Goal: Task Accomplishment & Management: Manage account settings

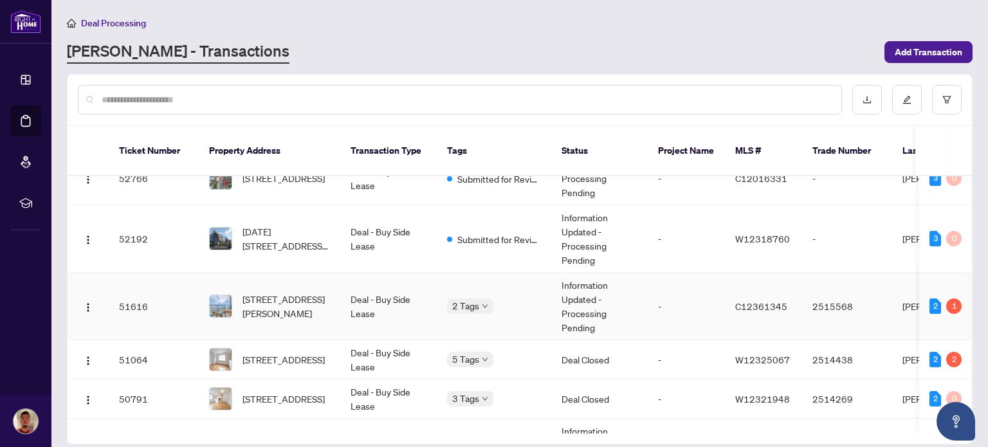
scroll to position [0, 1]
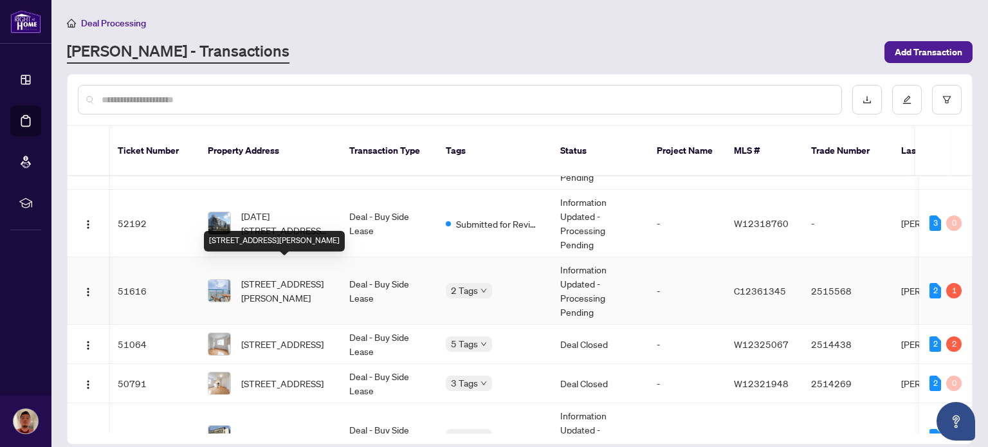
click at [293, 279] on span "[STREET_ADDRESS][PERSON_NAME]" at bounding box center [285, 291] width 88 height 28
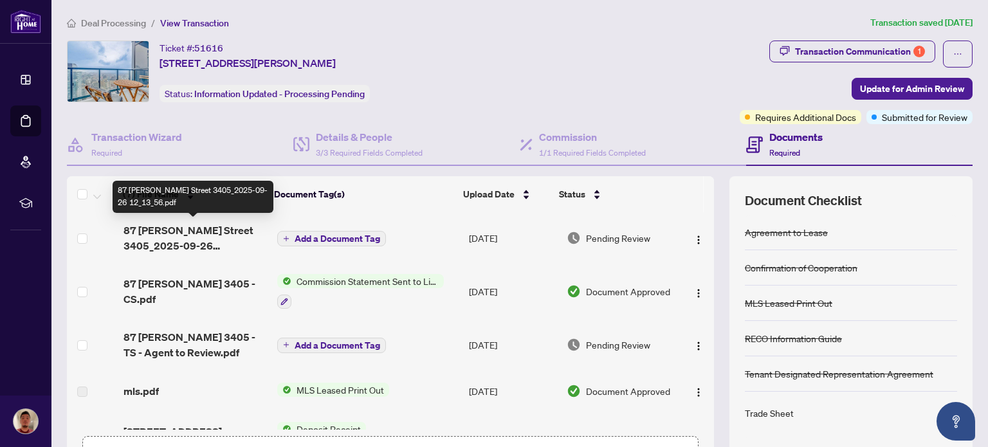
click at [209, 237] on span "87 Peter Street 3405_2025-09-26 12_13_56.pdf" at bounding box center [195, 238] width 143 height 31
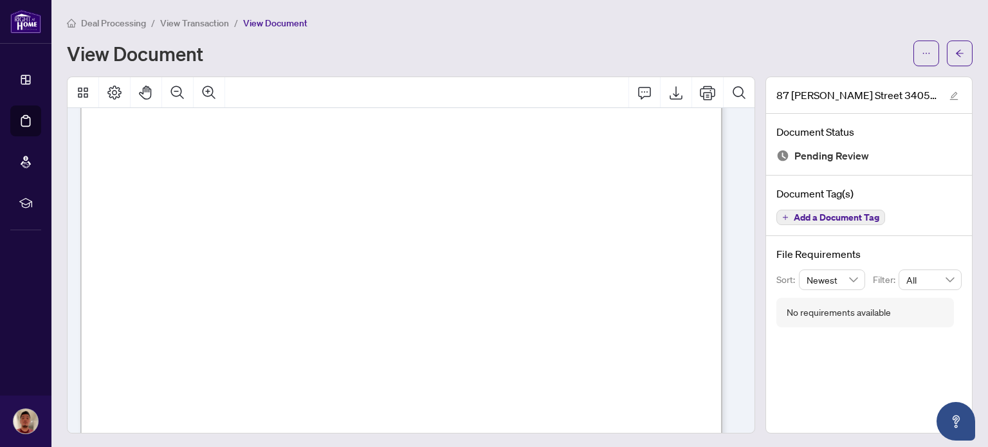
scroll to position [353, 0]
click at [955, 60] on button "button" at bounding box center [960, 54] width 26 height 26
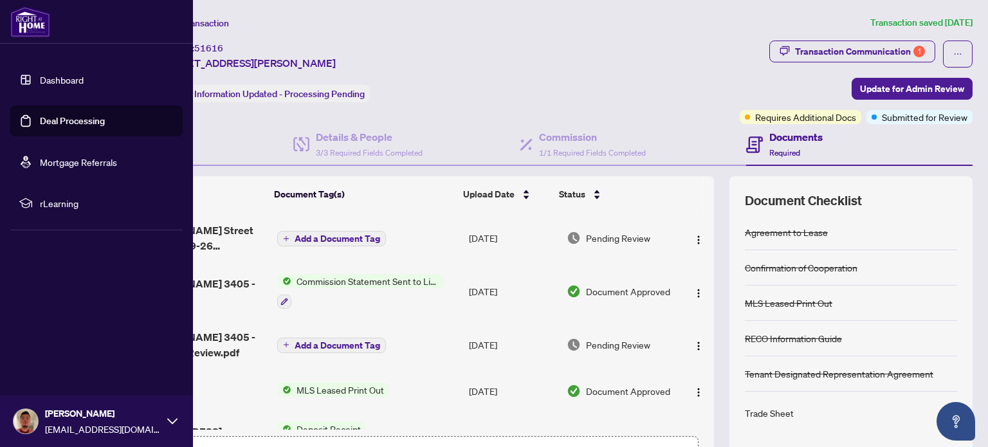
click at [40, 80] on link "Dashboard" at bounding box center [62, 80] width 44 height 12
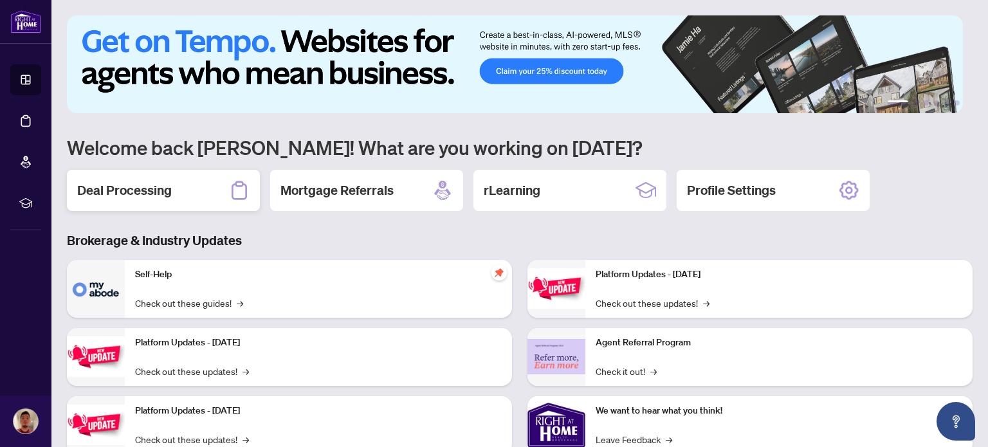
click at [201, 190] on div "Deal Processing" at bounding box center [163, 190] width 193 height 41
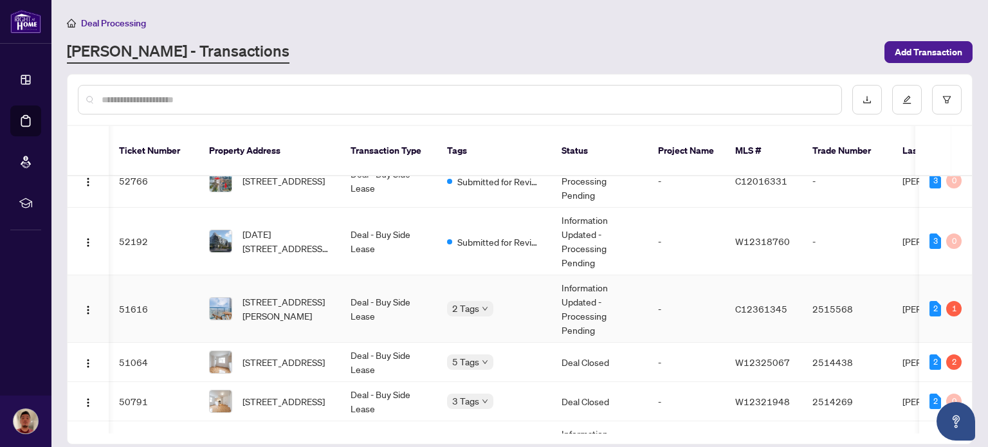
scroll to position [0, 10]
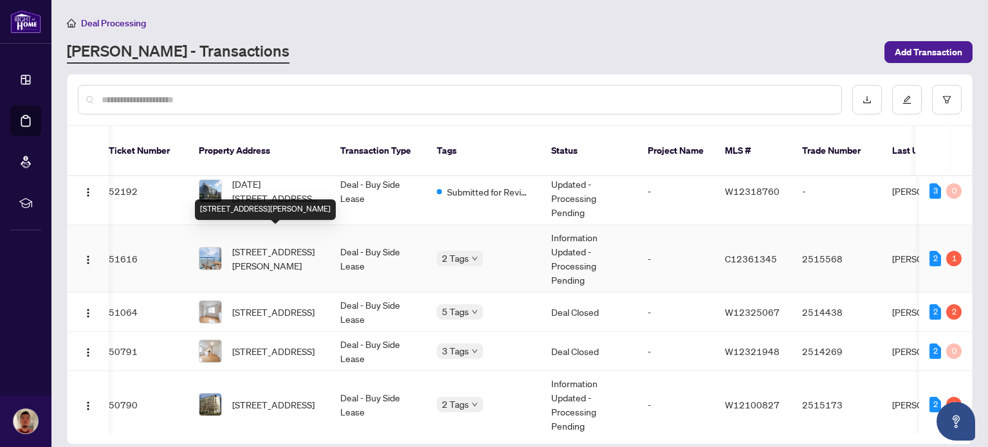
click at [302, 248] on span "3405-87 Peter St, Toronto, Ontario M5V 2G4, Canada" at bounding box center [276, 258] width 88 height 28
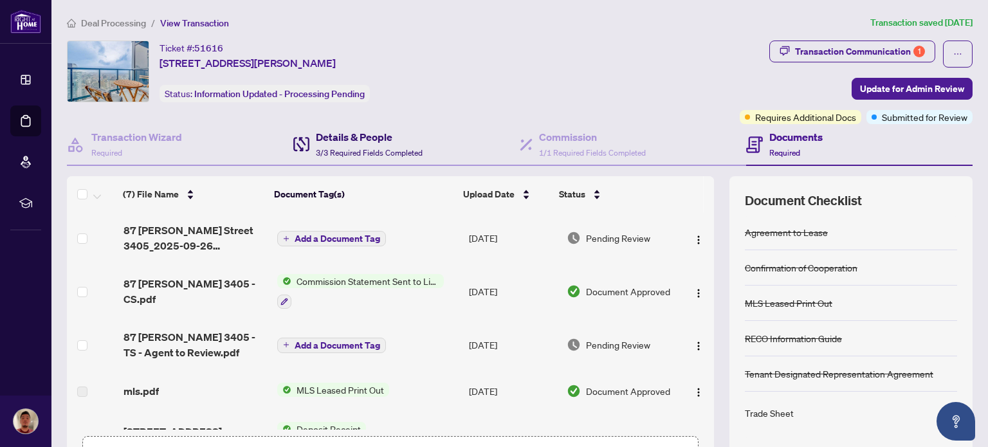
click at [358, 149] on span "3/3 Required Fields Completed" at bounding box center [369, 153] width 107 height 10
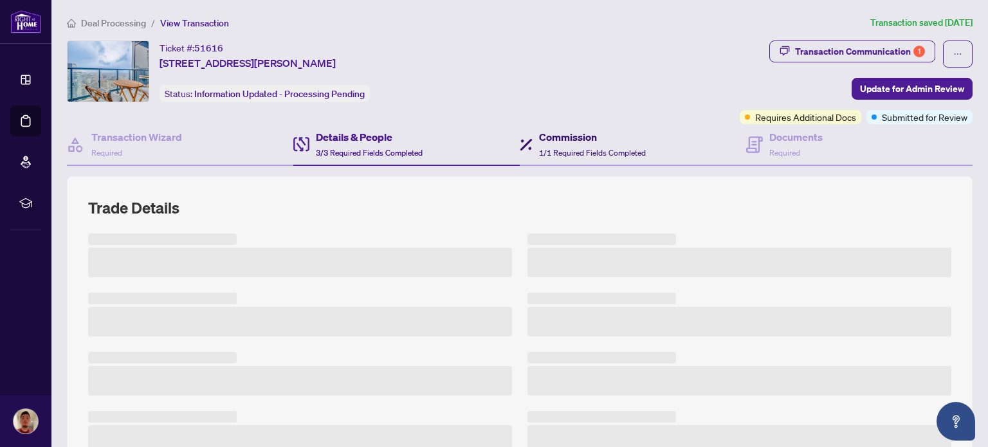
click at [577, 151] on span "1/1 Required Fields Completed" at bounding box center [592, 153] width 107 height 10
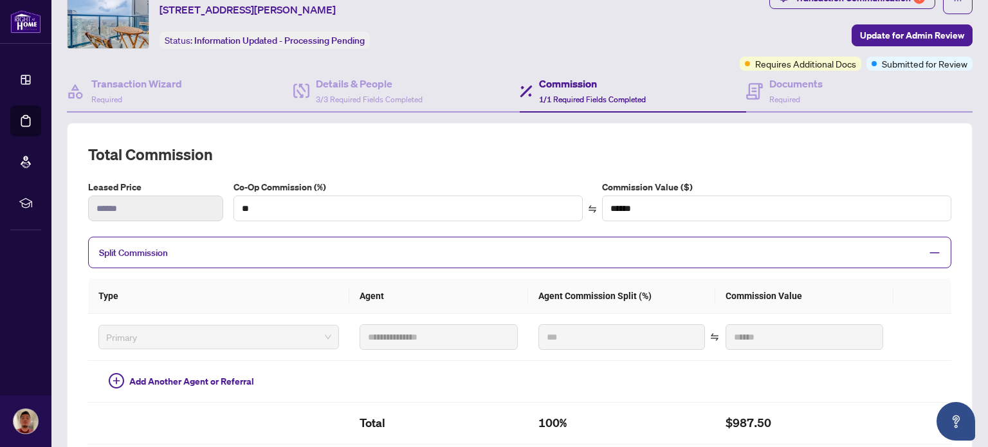
scroll to position [48, 0]
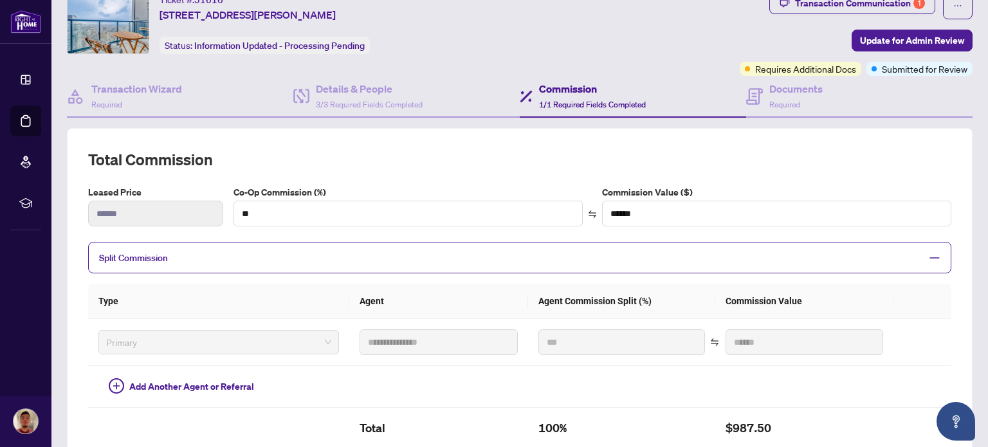
click at [425, 176] on div "**********" at bounding box center [519, 334] width 863 height 371
click at [26, 80] on icon at bounding box center [25, 79] width 13 height 13
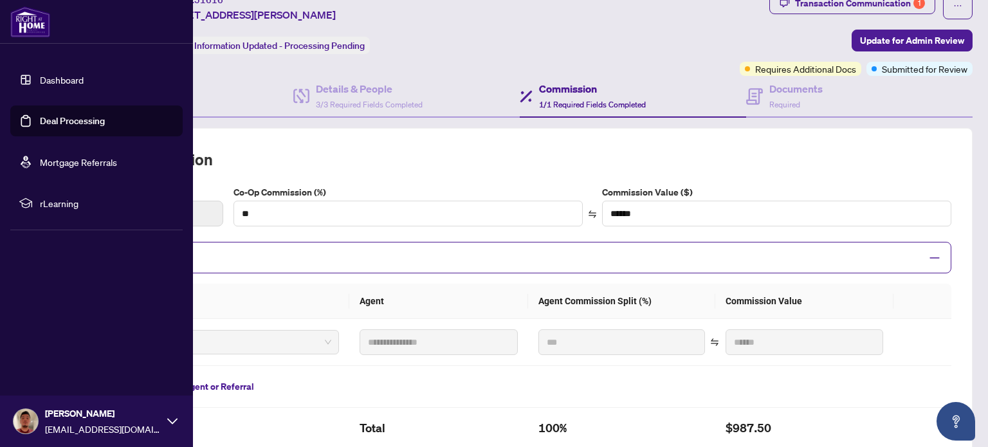
click at [40, 80] on link "Dashboard" at bounding box center [62, 80] width 44 height 12
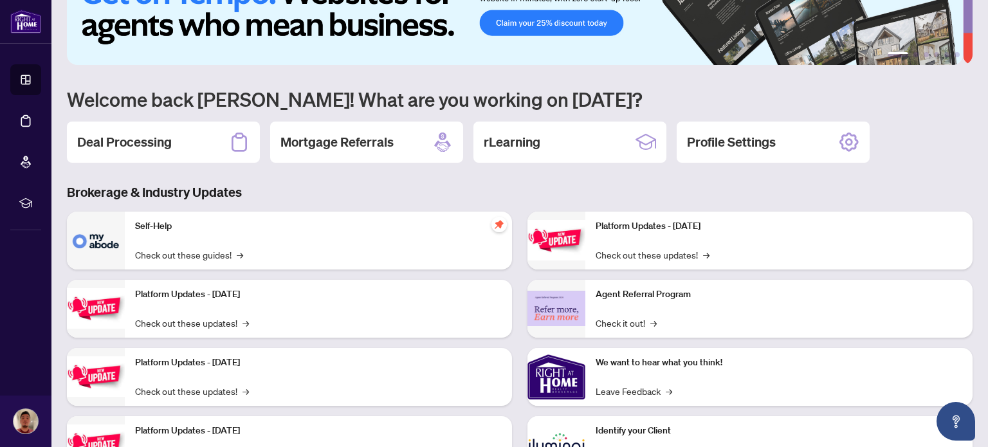
click at [153, 115] on div "1 2 3 4 5 6 Welcome back Daniel! What are you working on today? Deal Processing…" at bounding box center [520, 230] width 906 height 526
click at [327, 98] on h1 "Welcome back Daniel! What are you working on today?" at bounding box center [520, 99] width 906 height 24
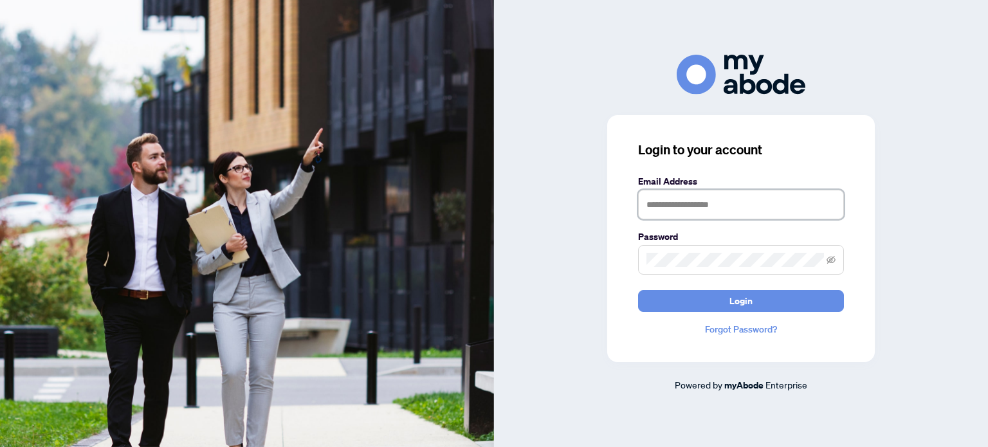
click at [697, 203] on input "text" at bounding box center [741, 205] width 206 height 30
type input "**********"
click at [638, 290] on button "Login" at bounding box center [741, 301] width 206 height 22
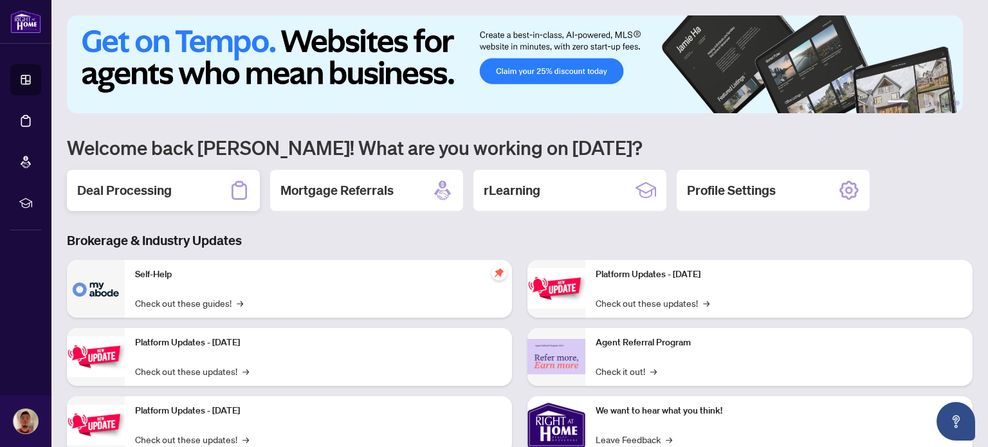
click at [135, 184] on h2 "Deal Processing" at bounding box center [124, 190] width 95 height 18
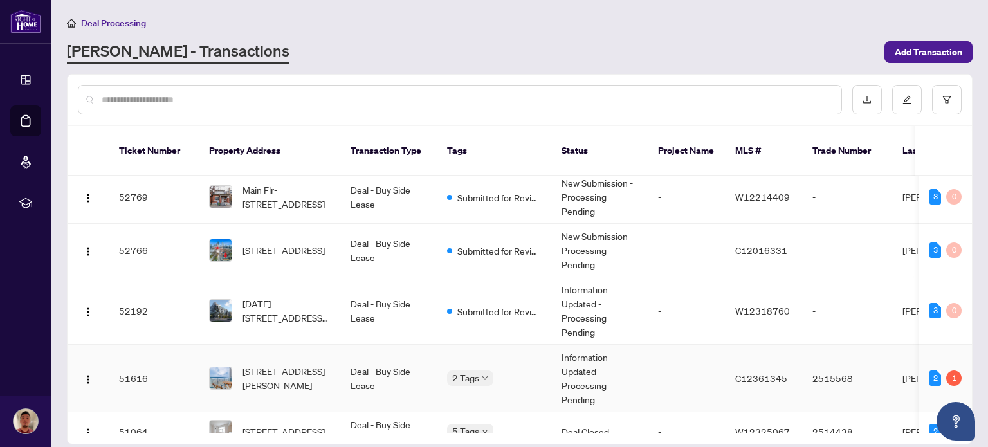
scroll to position [123, 0]
click at [308, 244] on span "[STREET_ADDRESS]" at bounding box center [284, 251] width 82 height 14
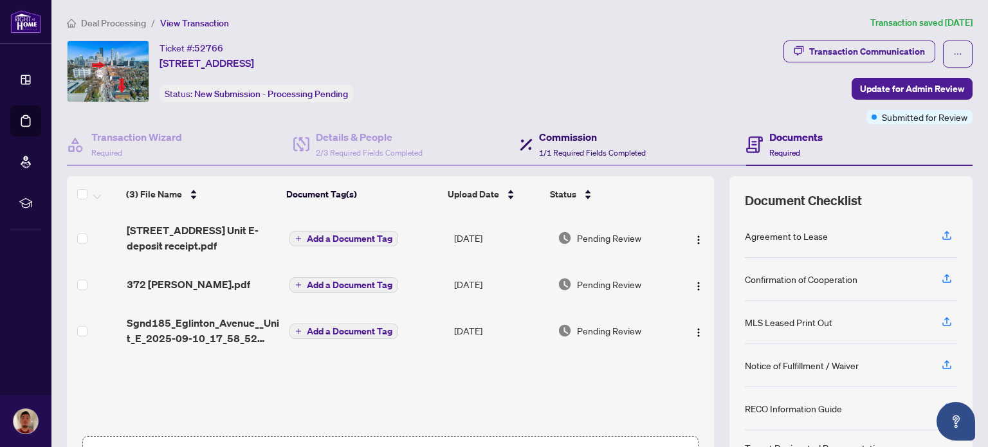
click at [551, 149] on span "1/1 Required Fields Completed" at bounding box center [592, 153] width 107 height 10
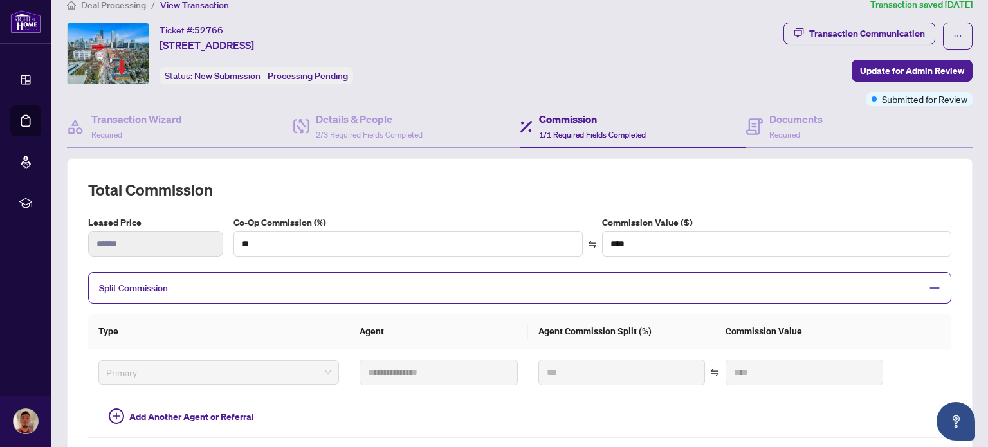
scroll to position [15, 0]
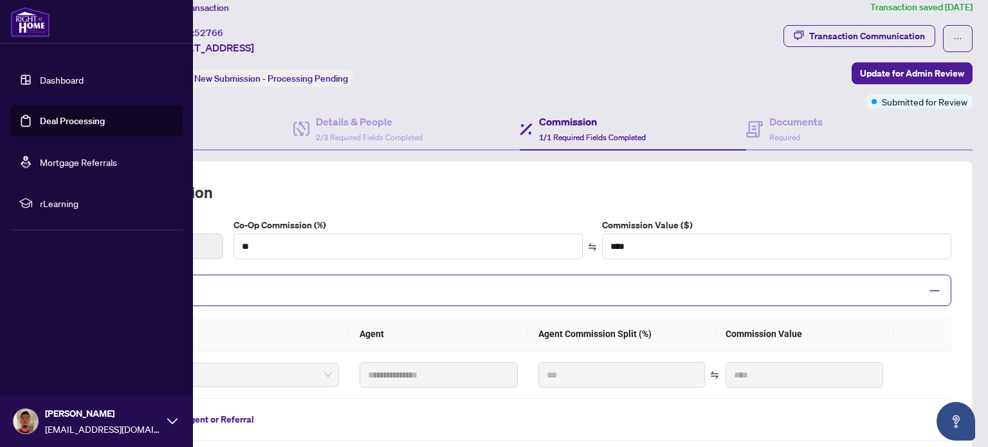
click at [62, 82] on link "Dashboard" at bounding box center [62, 80] width 44 height 12
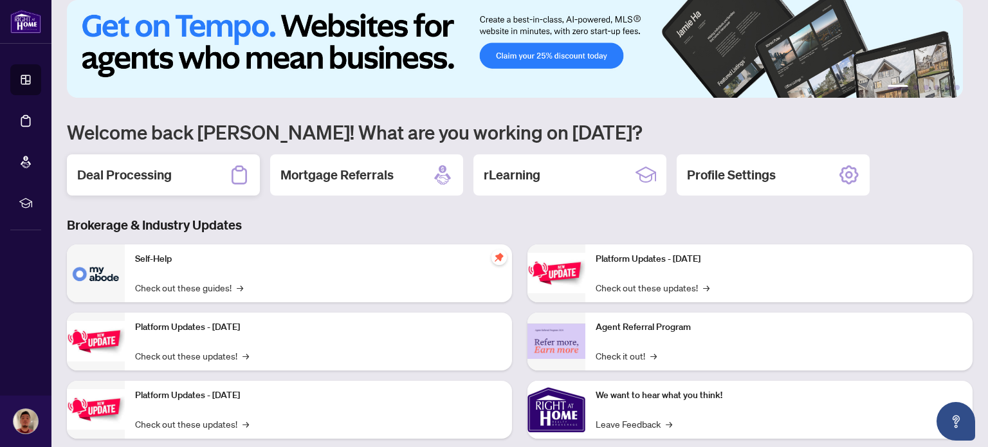
click at [201, 182] on div "Deal Processing" at bounding box center [163, 174] width 193 height 41
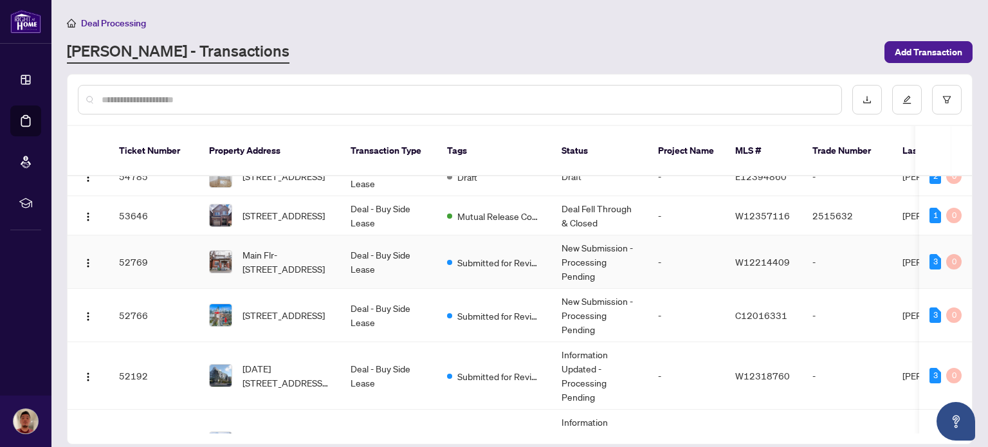
scroll to position [59, 0]
click at [294, 247] on span "Main Flr-152 Sellers Ave, Toronto, Ontario M6E 3V2, Canada" at bounding box center [287, 261] width 88 height 28
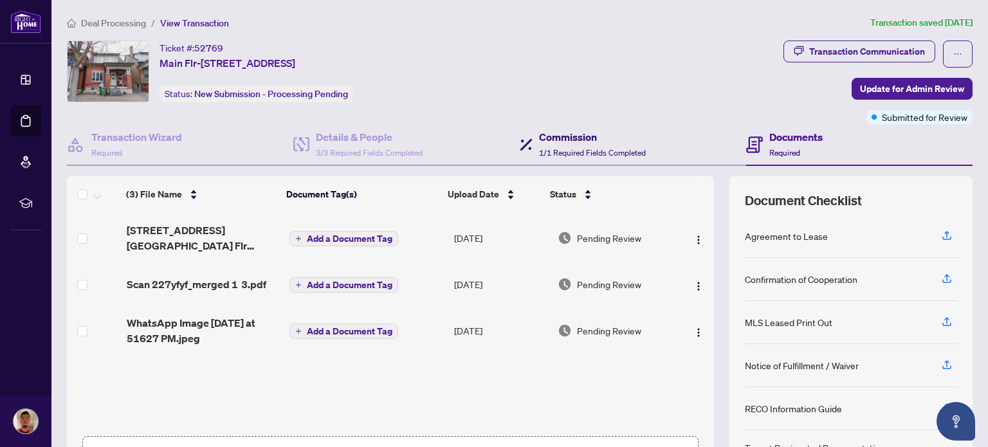
click at [571, 141] on h4 "Commission" at bounding box center [592, 136] width 107 height 15
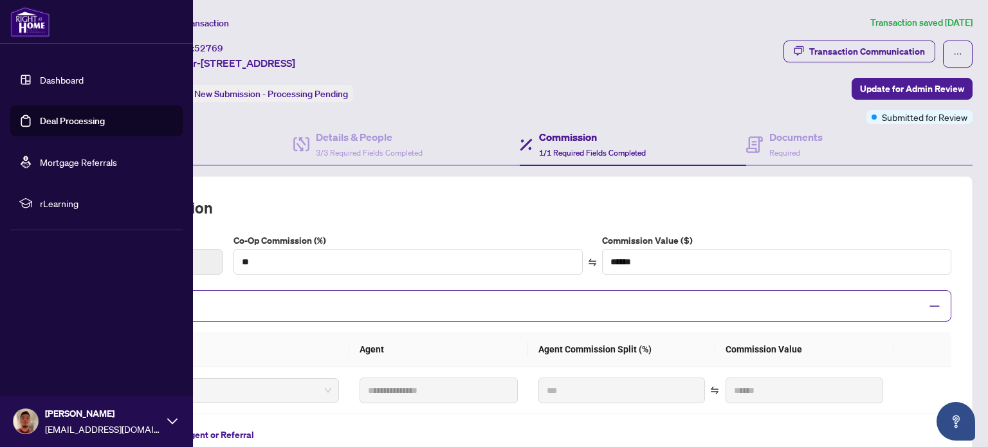
click at [48, 80] on link "Dashboard" at bounding box center [62, 80] width 44 height 12
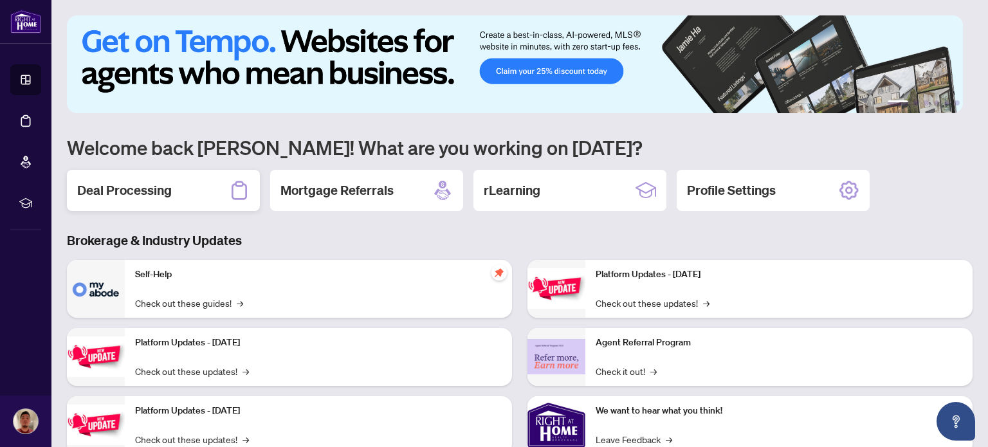
click at [181, 196] on div "Deal Processing" at bounding box center [163, 190] width 193 height 41
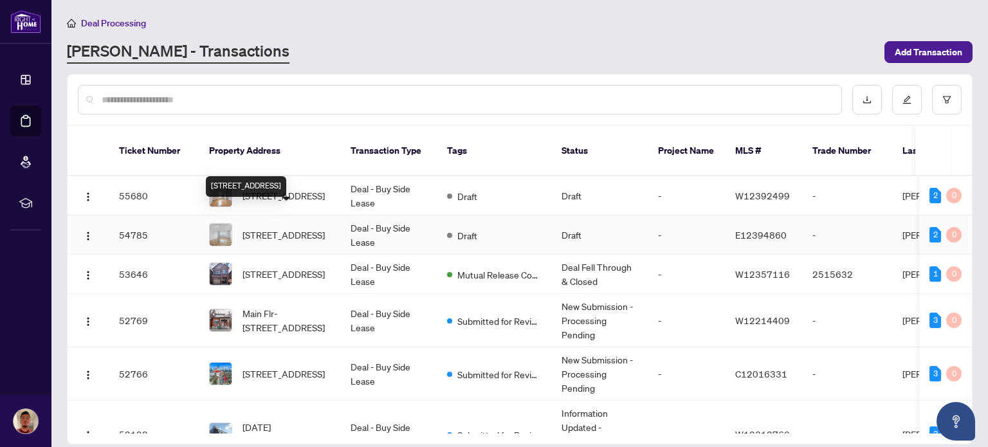
click at [298, 228] on span "501-165 Cosburn Ave, Toronto, Ontario M4J 2L3, Canada" at bounding box center [284, 235] width 82 height 14
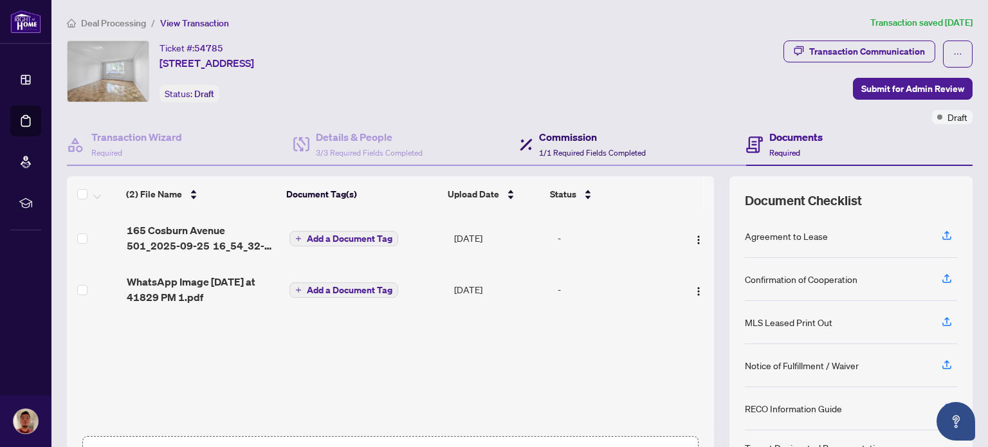
click at [595, 148] on span "1/1 Required Fields Completed" at bounding box center [592, 153] width 107 height 10
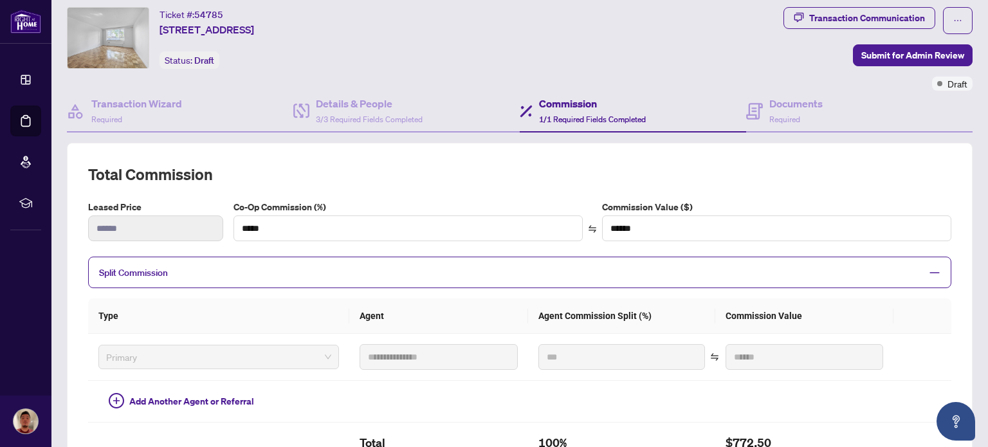
scroll to position [33, 0]
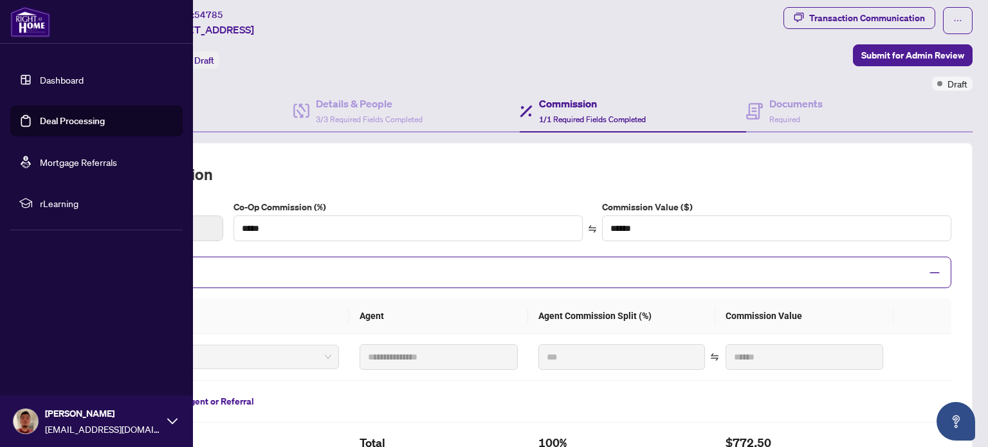
click at [66, 82] on link "Dashboard" at bounding box center [62, 80] width 44 height 12
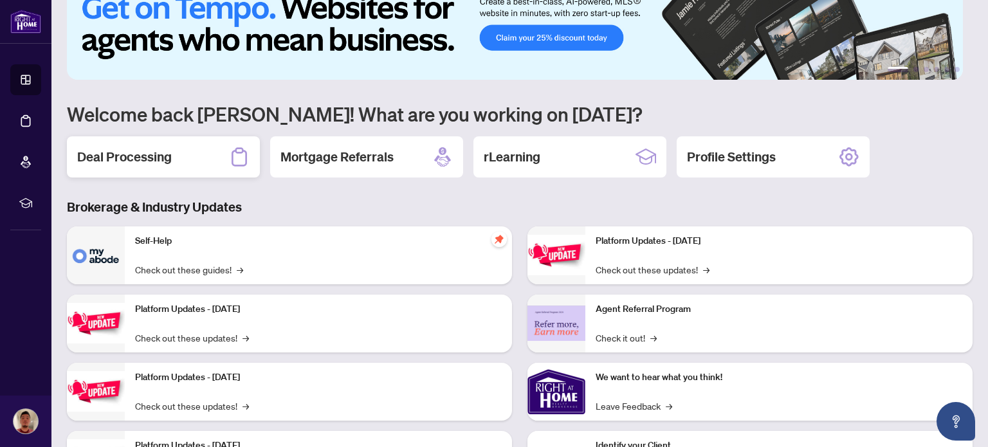
click at [200, 161] on div "Deal Processing" at bounding box center [163, 156] width 193 height 41
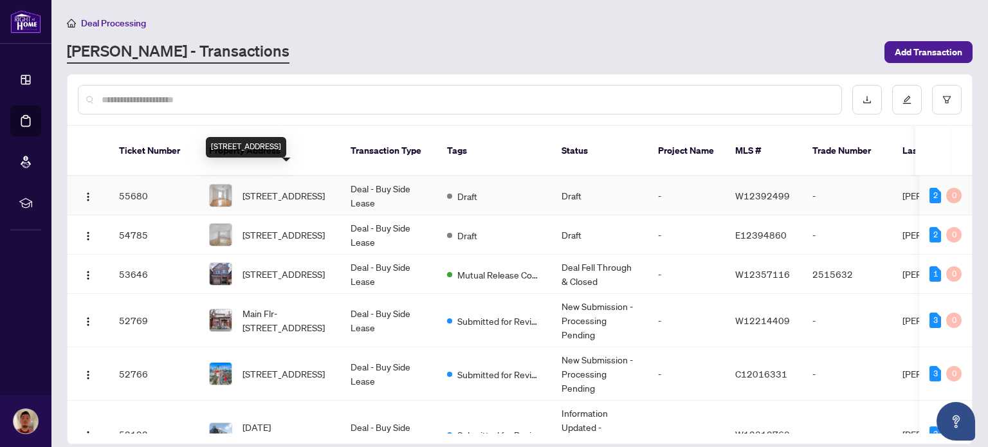
click at [297, 189] on span "220-1401 Dupont St, Toronto, Ontario M6H 4J7, Canada" at bounding box center [284, 196] width 82 height 14
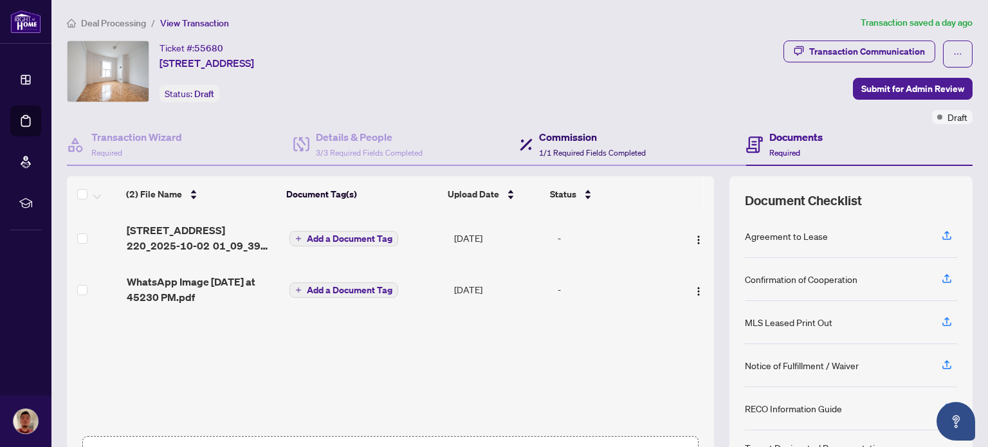
click at [551, 148] on span "1/1 Required Fields Completed" at bounding box center [592, 153] width 107 height 10
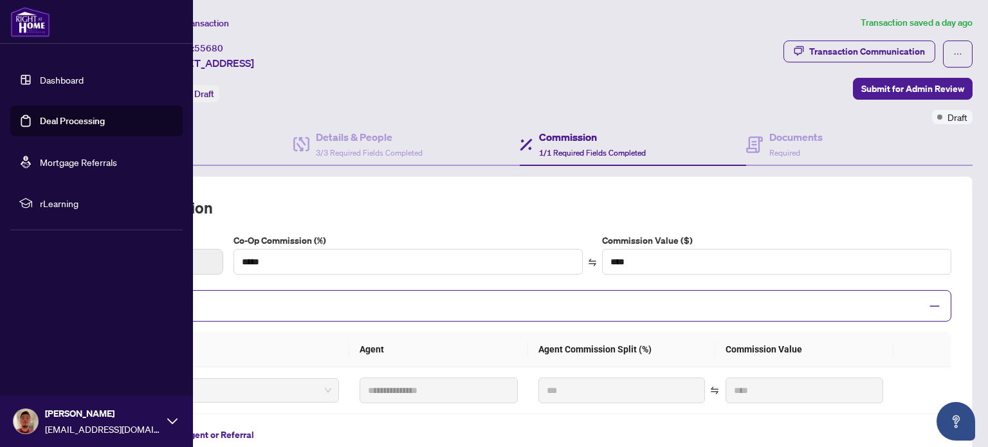
click at [40, 78] on link "Dashboard" at bounding box center [62, 80] width 44 height 12
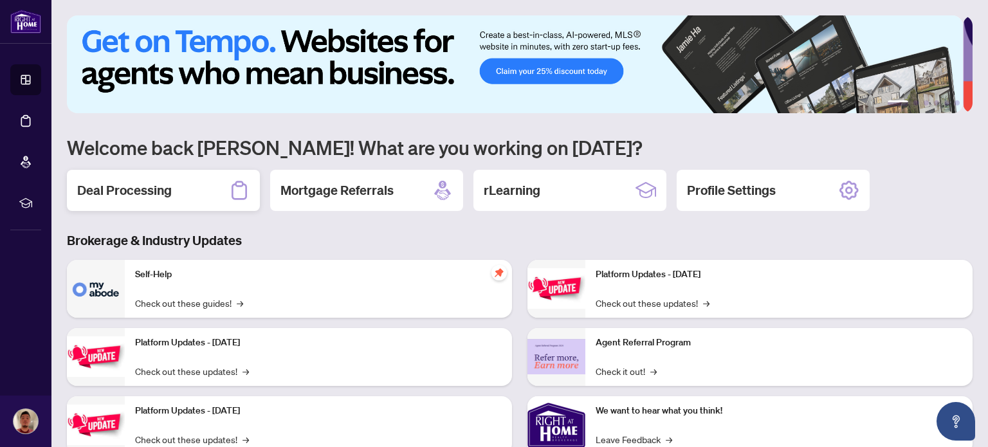
click at [155, 184] on h2 "Deal Processing" at bounding box center [124, 190] width 95 height 18
